Goal: Find contact information: Find contact information

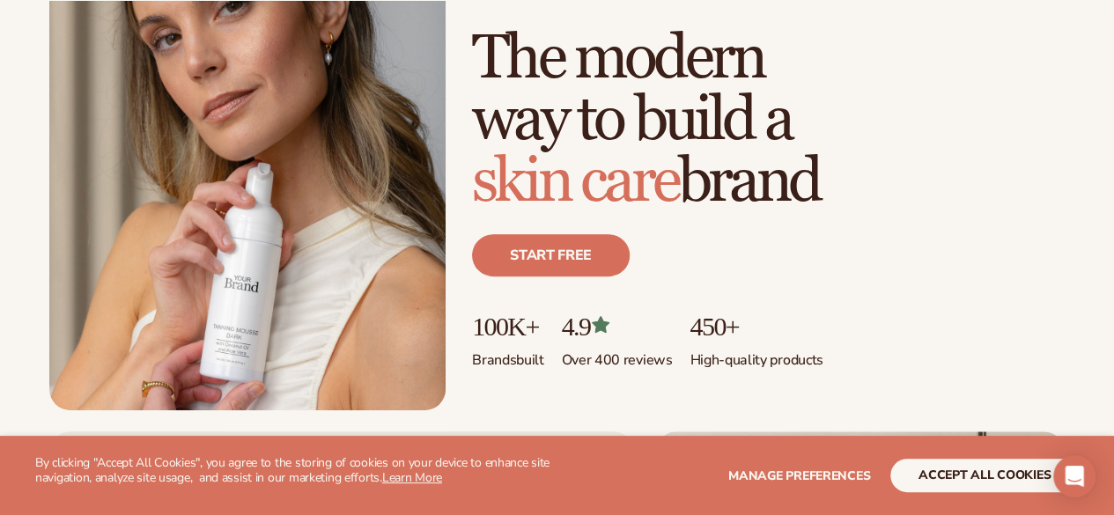
scroll to position [352, 0]
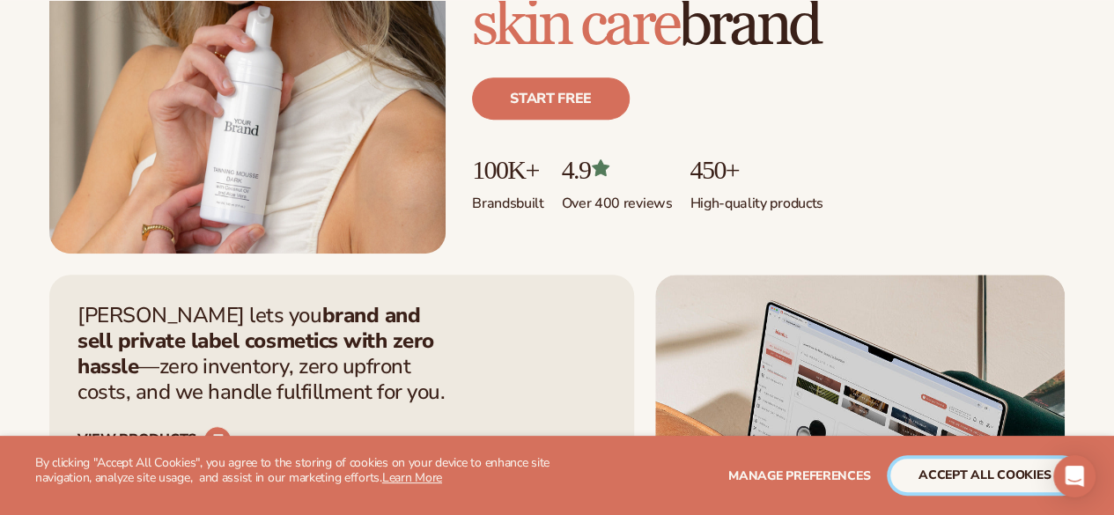
click at [971, 473] on button "accept all cookies" at bounding box center [984, 475] width 188 height 33
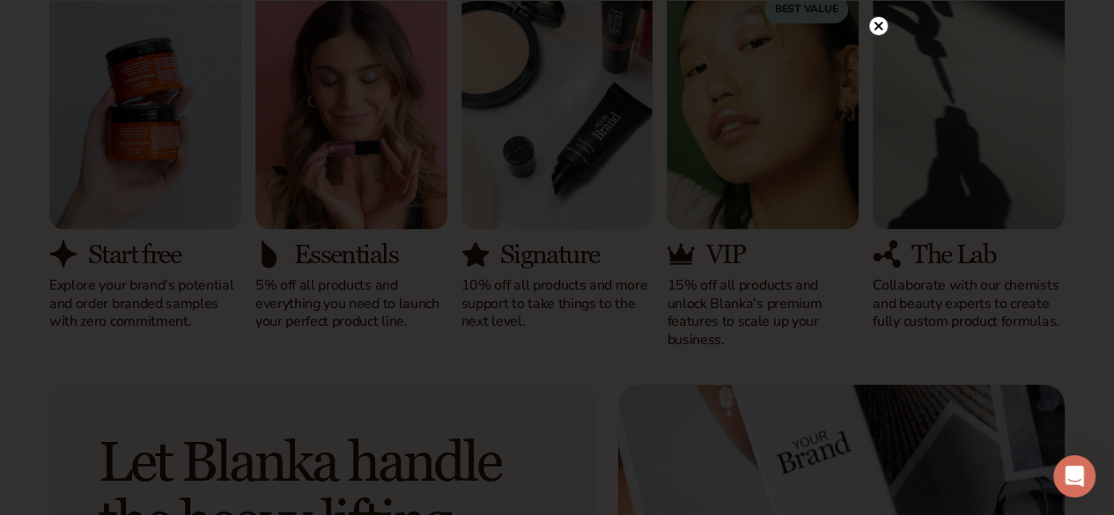
scroll to position [1673, 0]
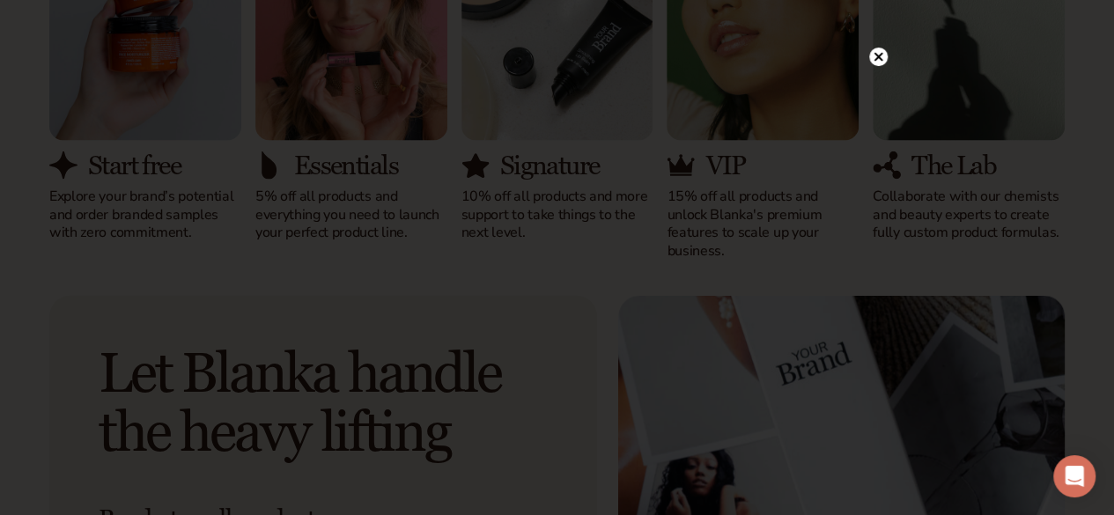
click at [875, 59] on icon at bounding box center [878, 57] width 9 height 9
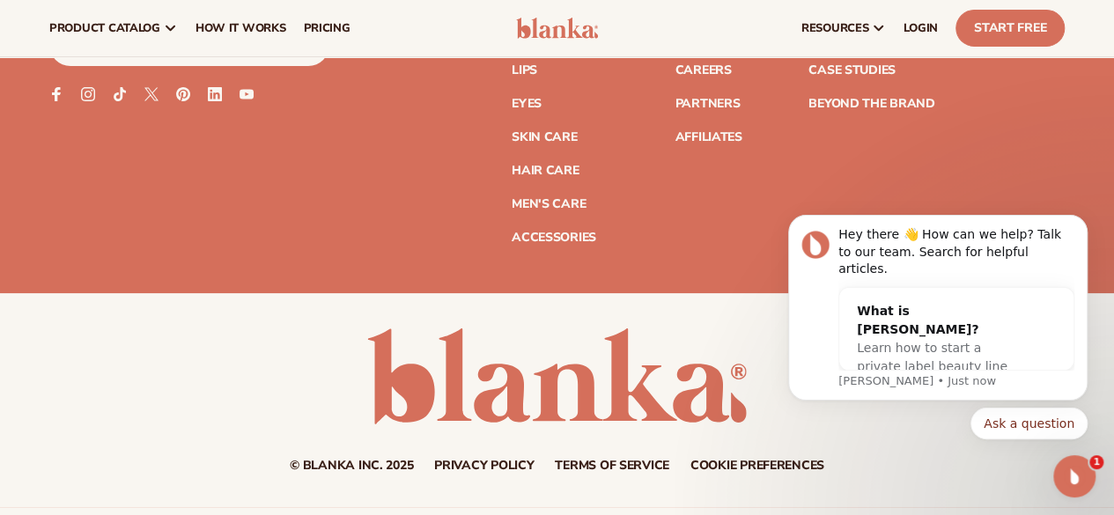
scroll to position [6679, 0]
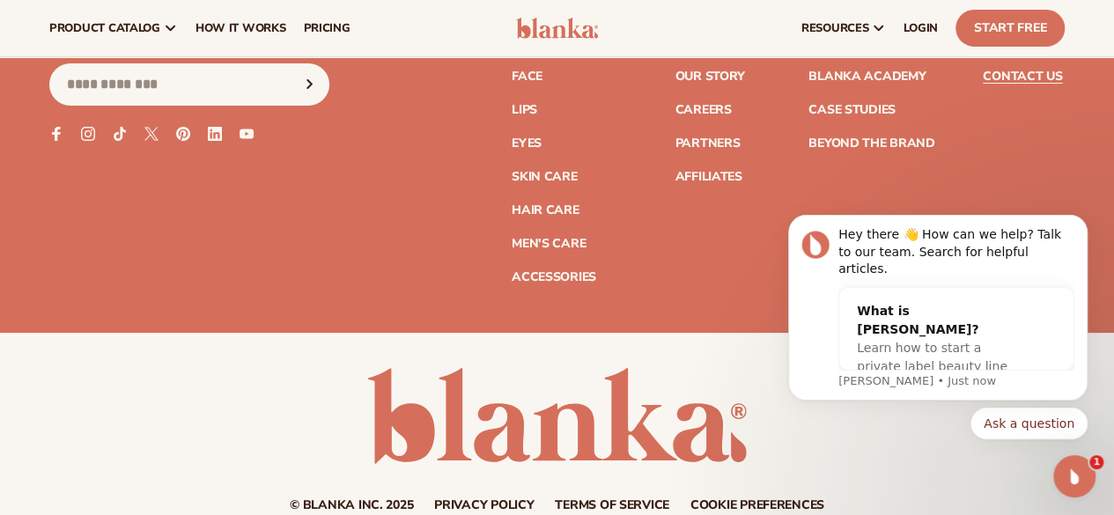
click at [1020, 83] on link "Contact Us" at bounding box center [1022, 76] width 79 height 12
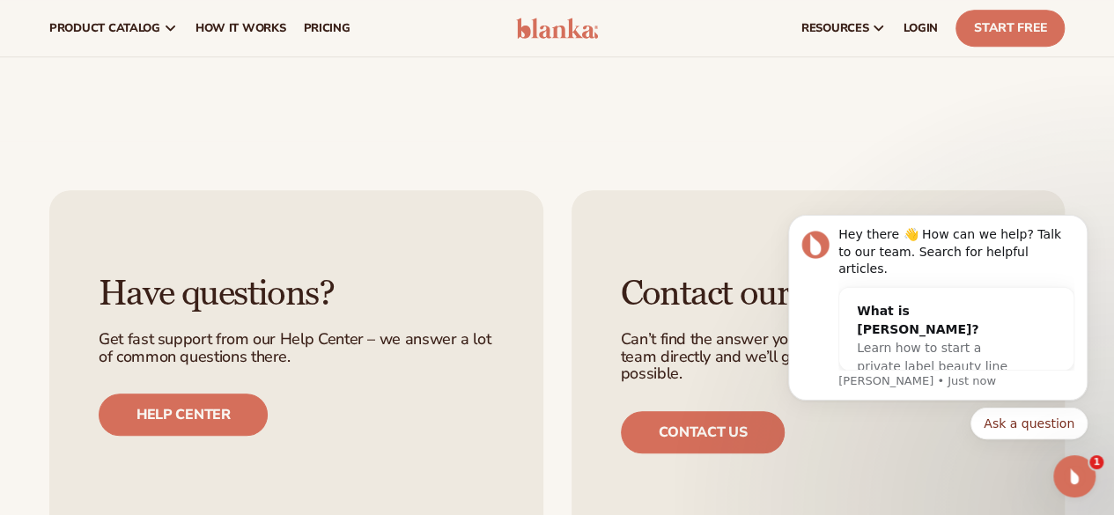
scroll to position [264, 0]
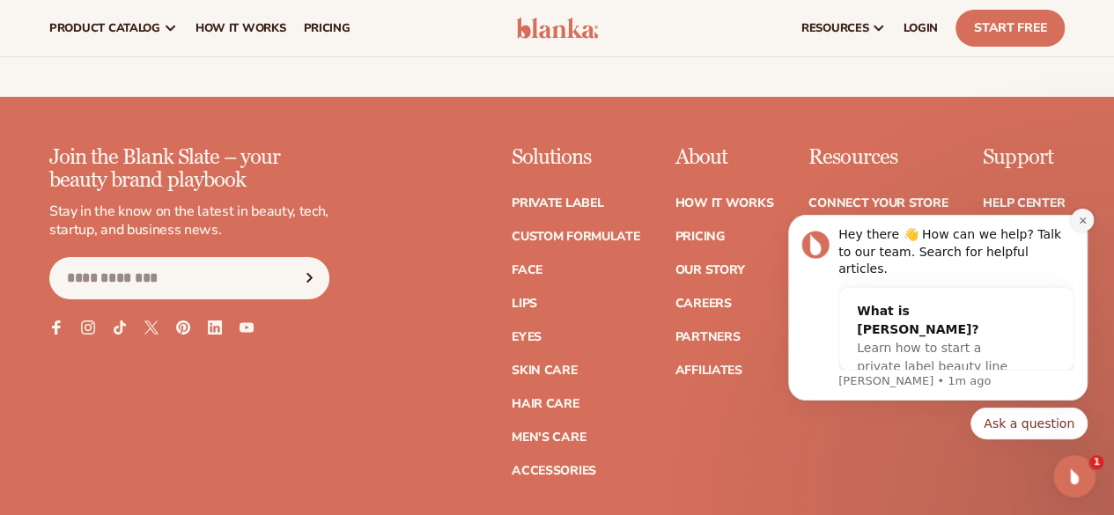
click at [1081, 225] on icon "Dismiss notification" at bounding box center [1083, 221] width 10 height 10
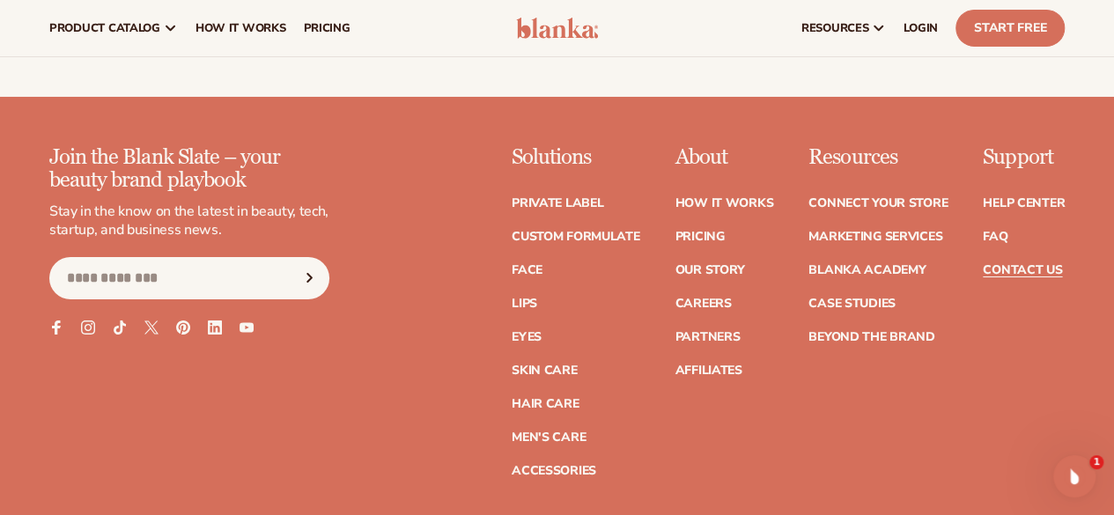
click at [997, 276] on link "Contact Us" at bounding box center [1022, 270] width 79 height 12
